Goal: Find specific page/section: Locate a particular part of the current website

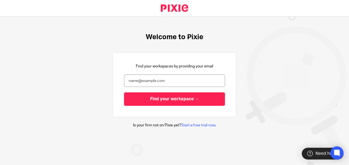
type input "[PERSON_NAME][EMAIL_ADDRESS][DOMAIN_NAME]"
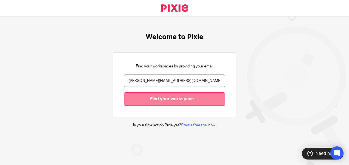
click at [150, 103] on input "Find your workspace →" at bounding box center [174, 99] width 101 height 13
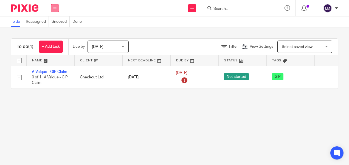
click at [54, 7] on icon at bounding box center [54, 8] width 3 height 3
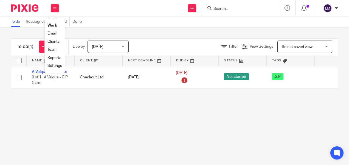
click at [54, 40] on link "Clients" at bounding box center [53, 42] width 12 height 4
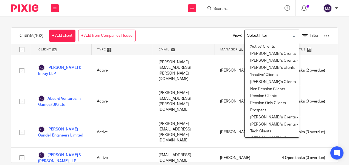
click at [285, 35] on input "Search for option" at bounding box center [270, 36] width 51 height 10
click at [268, 80] on li "Louise's Clients - ALL 'Active'" at bounding box center [272, 82] width 54 height 7
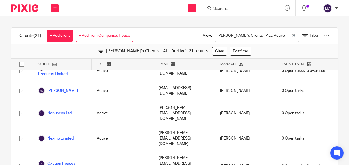
scroll to position [279, 0]
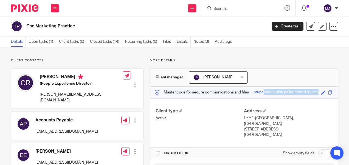
drag, startPoint x: 249, startPoint y: 91, endPoint x: 316, endPoint y: 93, distance: 67.0
click at [316, 93] on div "Save stupendous-pink-polka-dotted-iguana" at bounding box center [290, 93] width 73 height 6
drag, startPoint x: 316, startPoint y: 93, endPoint x: 306, endPoint y: 92, distance: 9.7
copy div "stupendous-pink-polka-dotted-iguana"
